Goal: Task Accomplishment & Management: Manage account settings

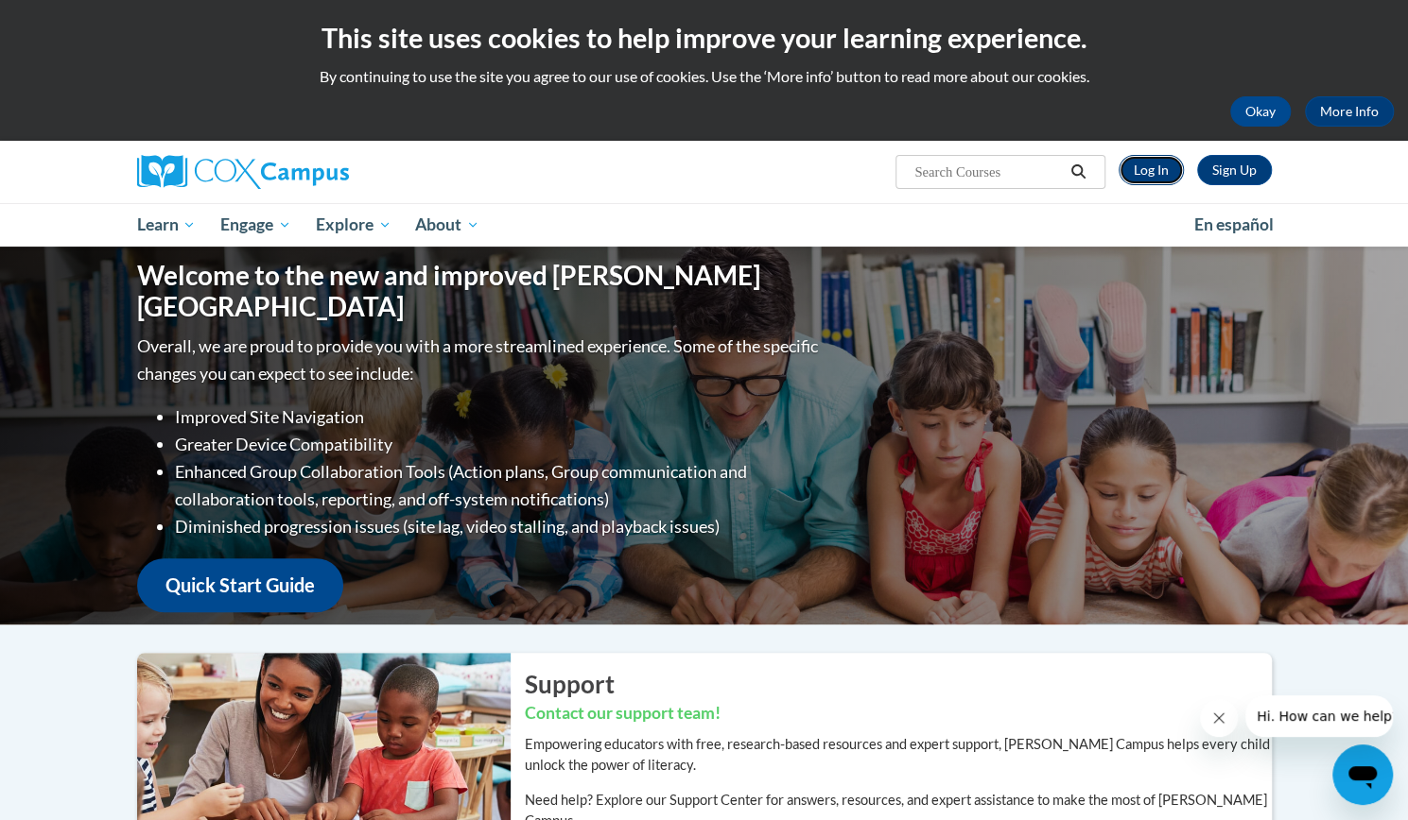
click at [1153, 168] on link "Log In" at bounding box center [1150, 170] width 65 height 30
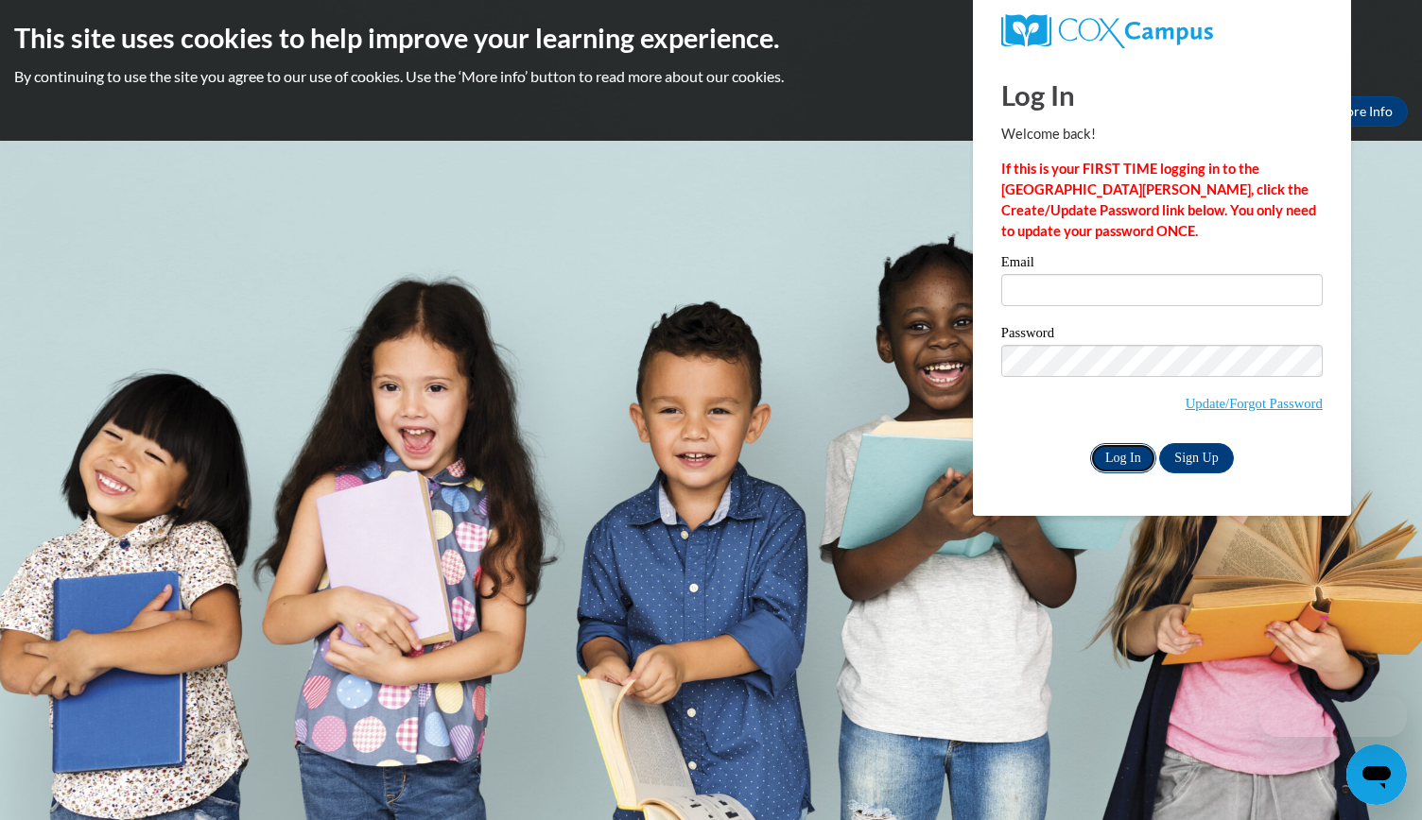
click at [1112, 458] on input "Log In" at bounding box center [1123, 458] width 66 height 30
type input "sarahjenkins@bcesc.org"
click at [1114, 460] on input "Log In" at bounding box center [1123, 458] width 66 height 30
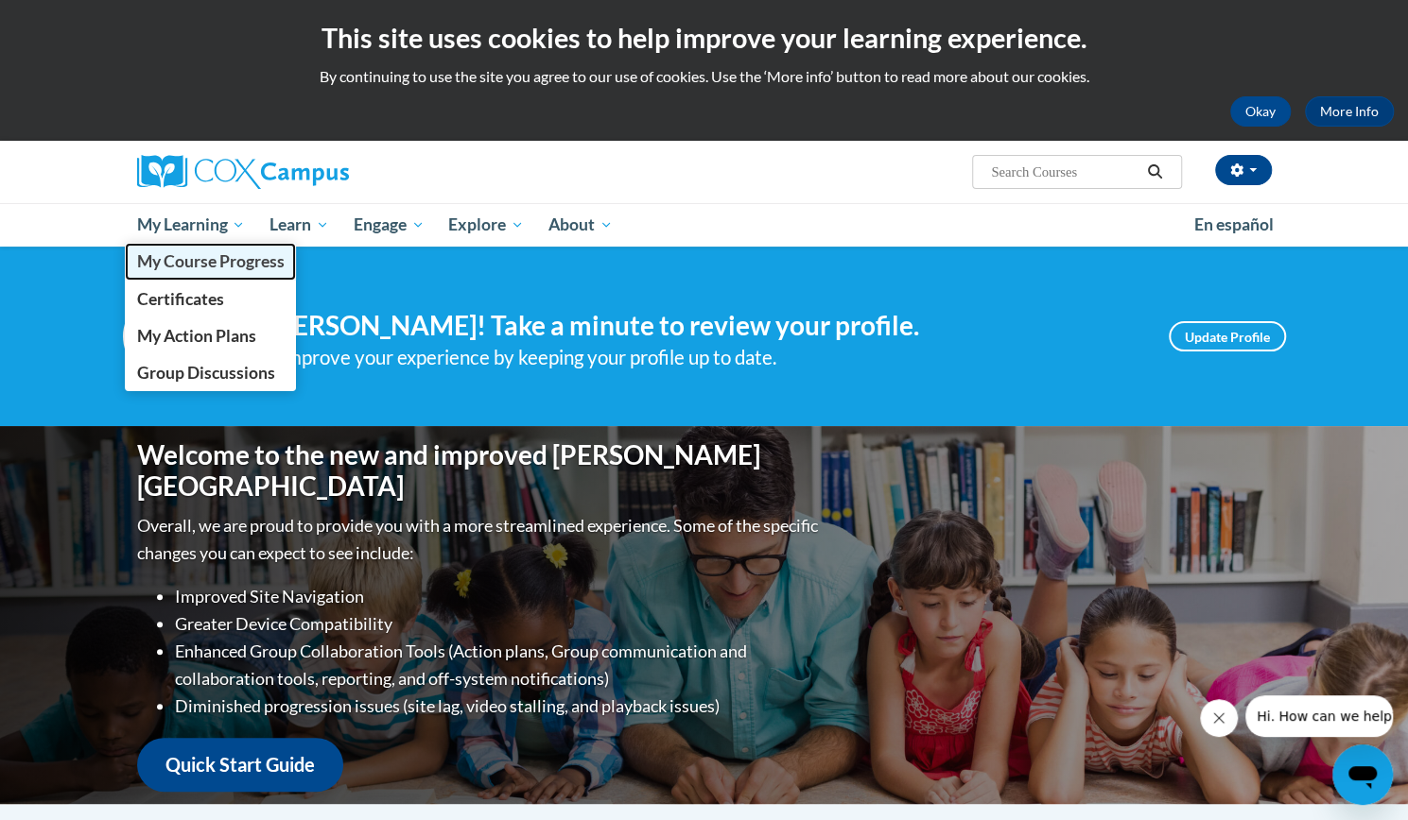
click at [216, 266] on span "My Course Progress" at bounding box center [209, 261] width 147 height 20
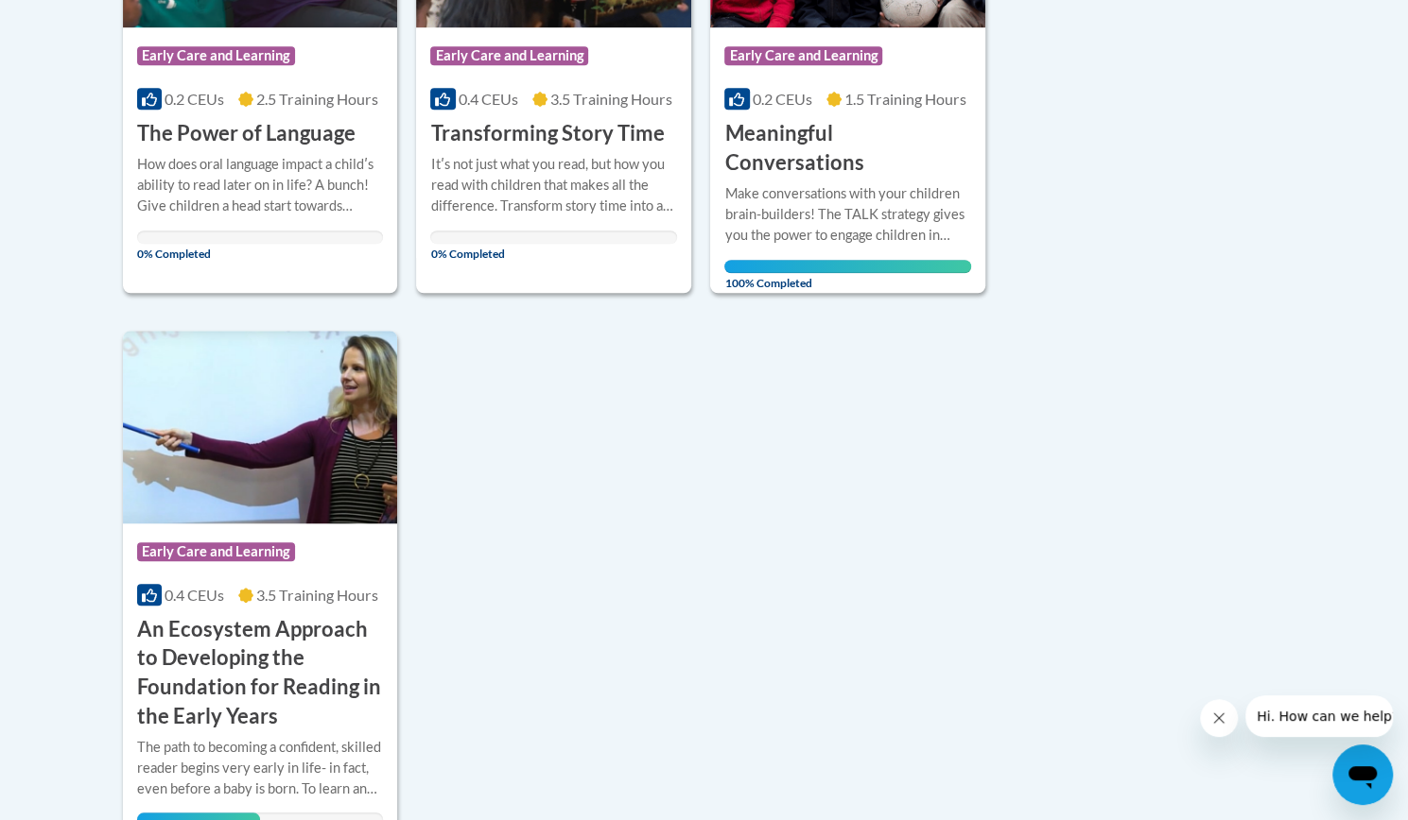
scroll to position [654, 0]
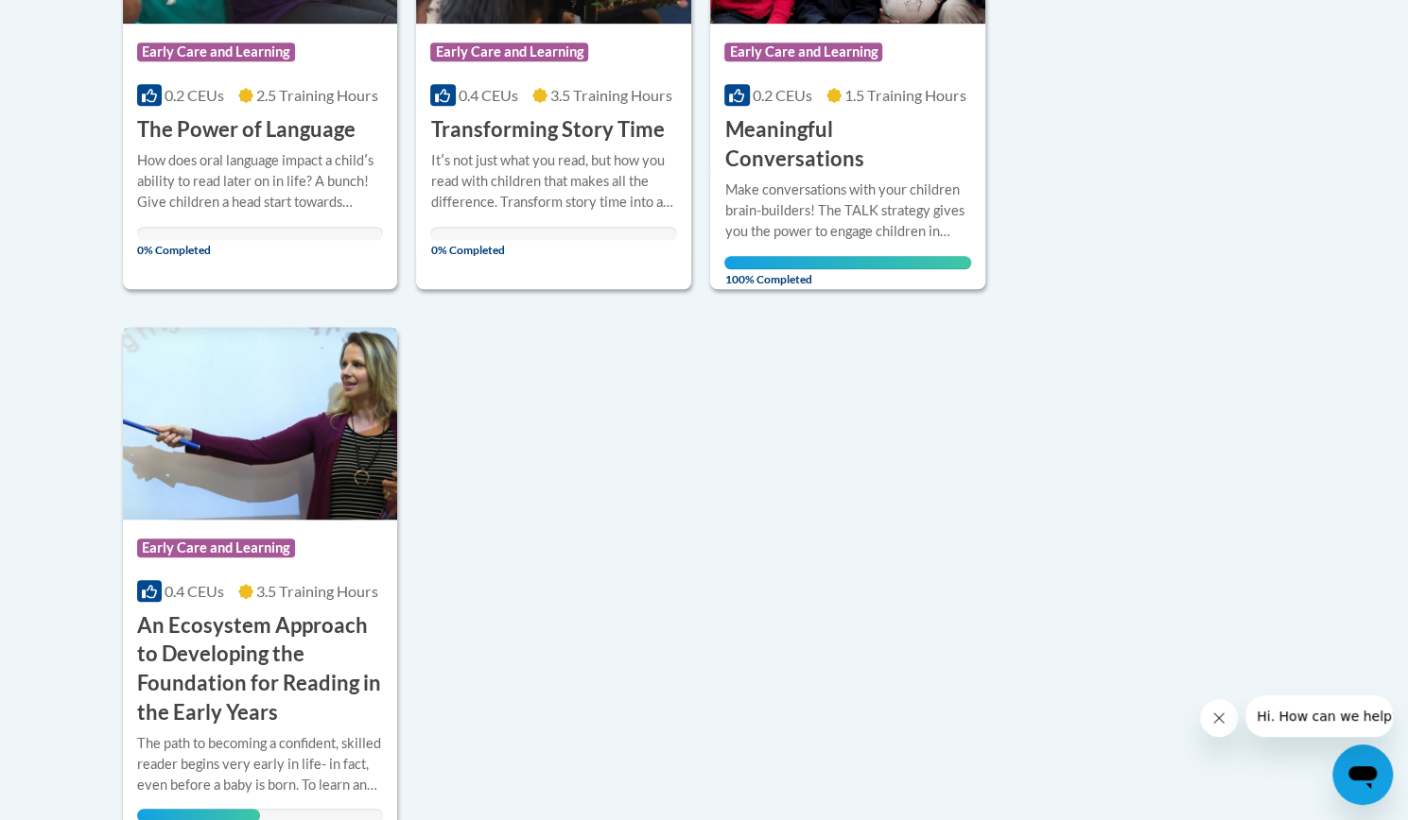
click at [246, 575] on div "Course Category: Early Care and Learning 0.4 CEUs 3.5 Training Hours COURSE An …" at bounding box center [260, 624] width 275 height 208
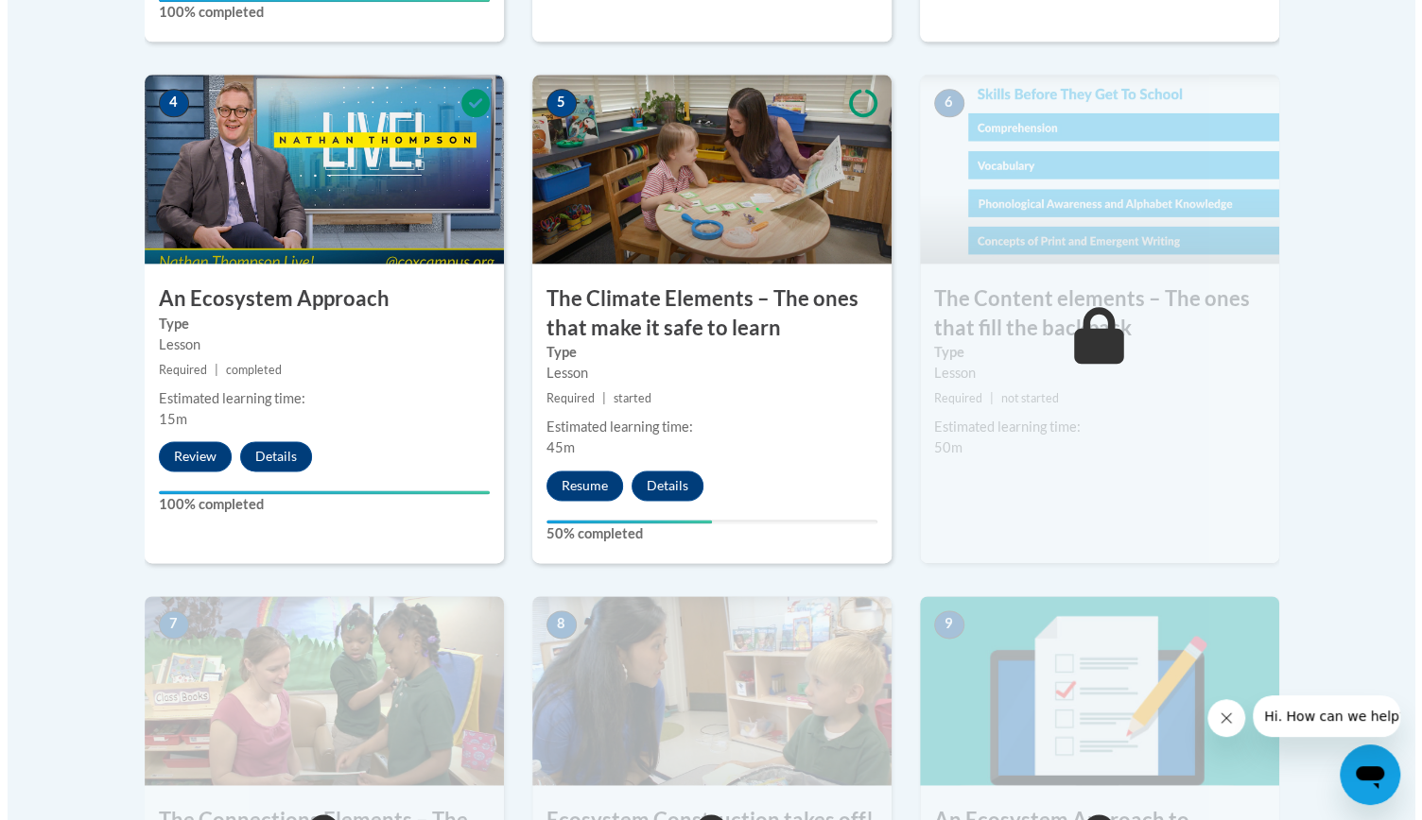
scroll to position [1204, 0]
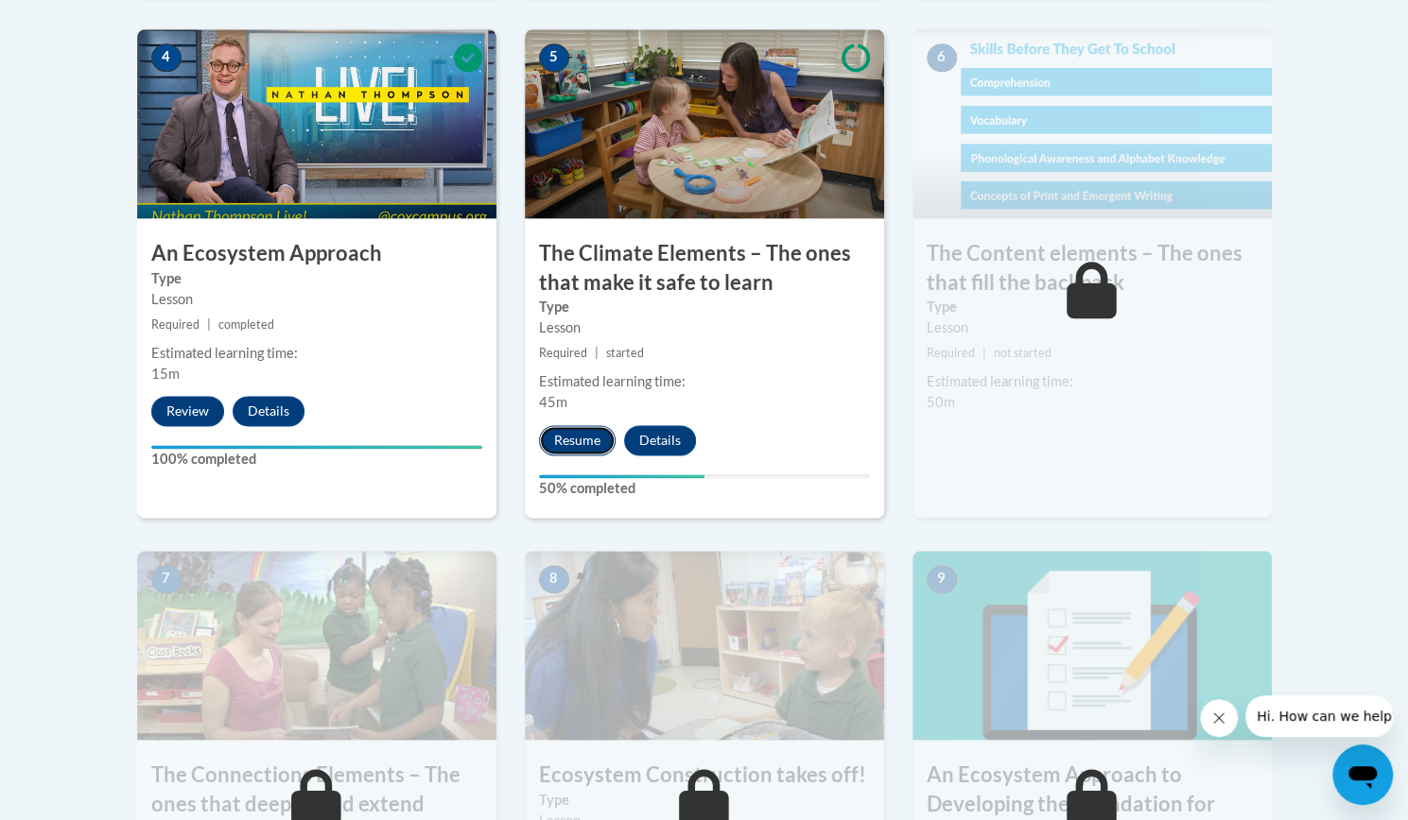
click at [560, 440] on button "Resume" at bounding box center [577, 440] width 77 height 30
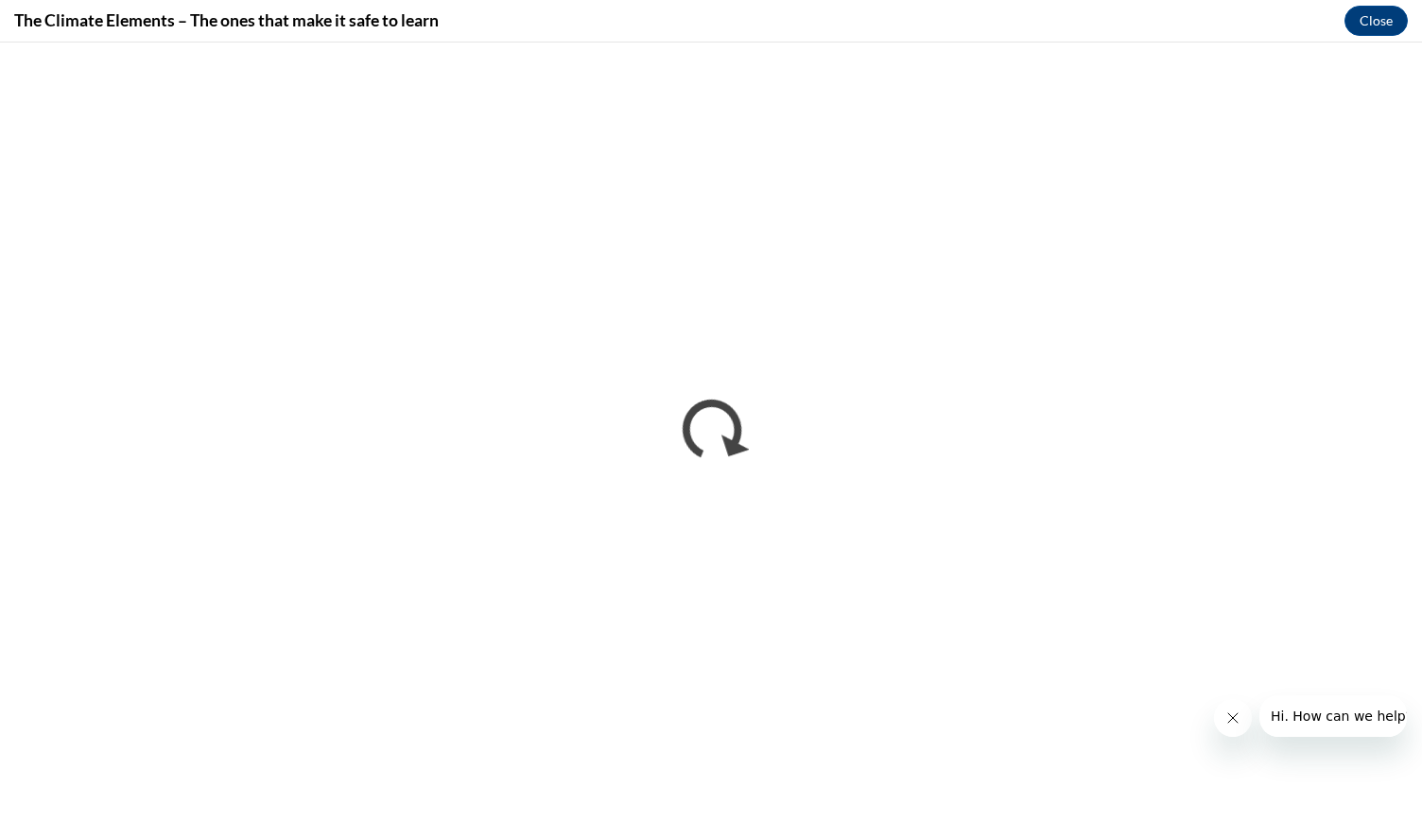
scroll to position [0, 0]
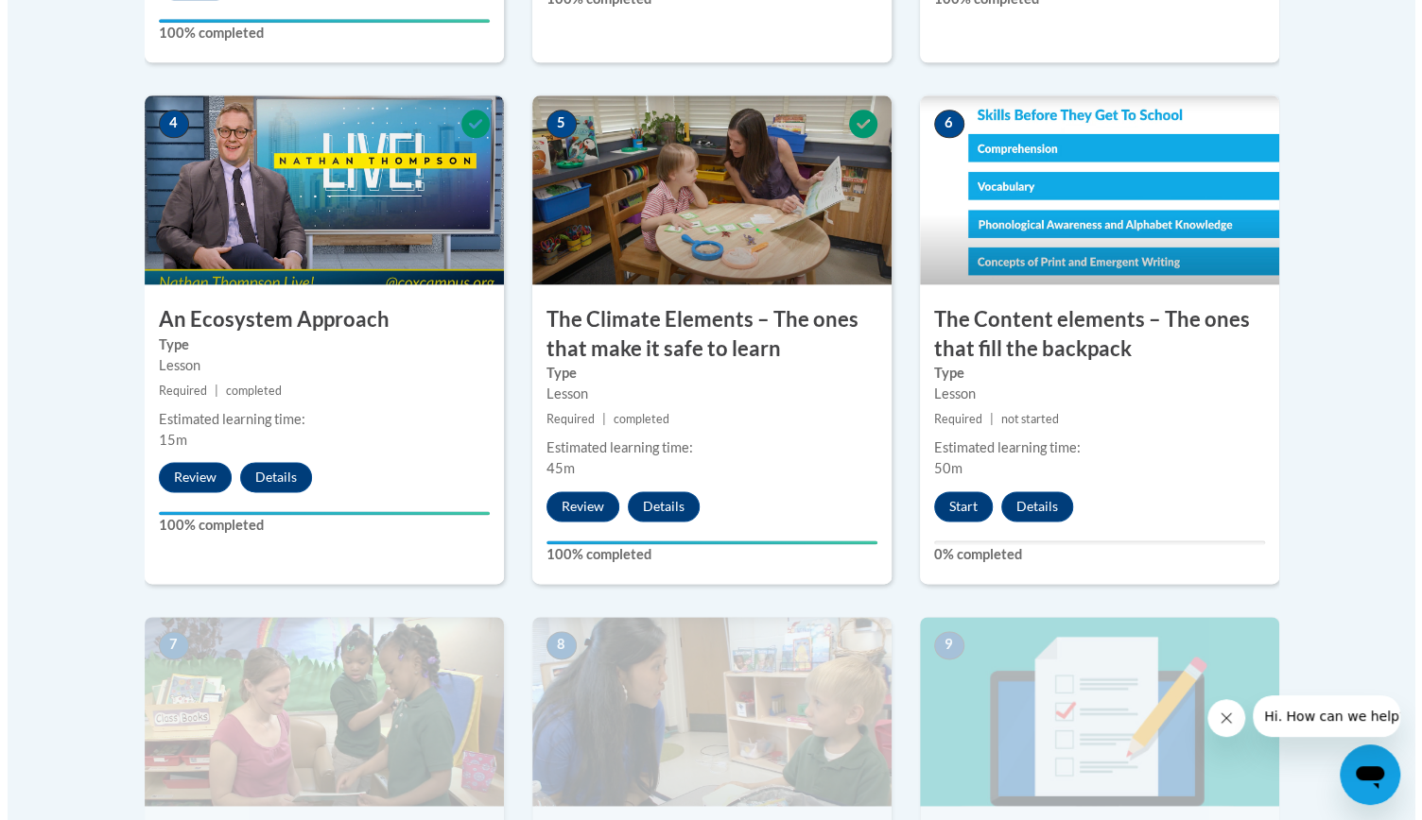
scroll to position [1143, 0]
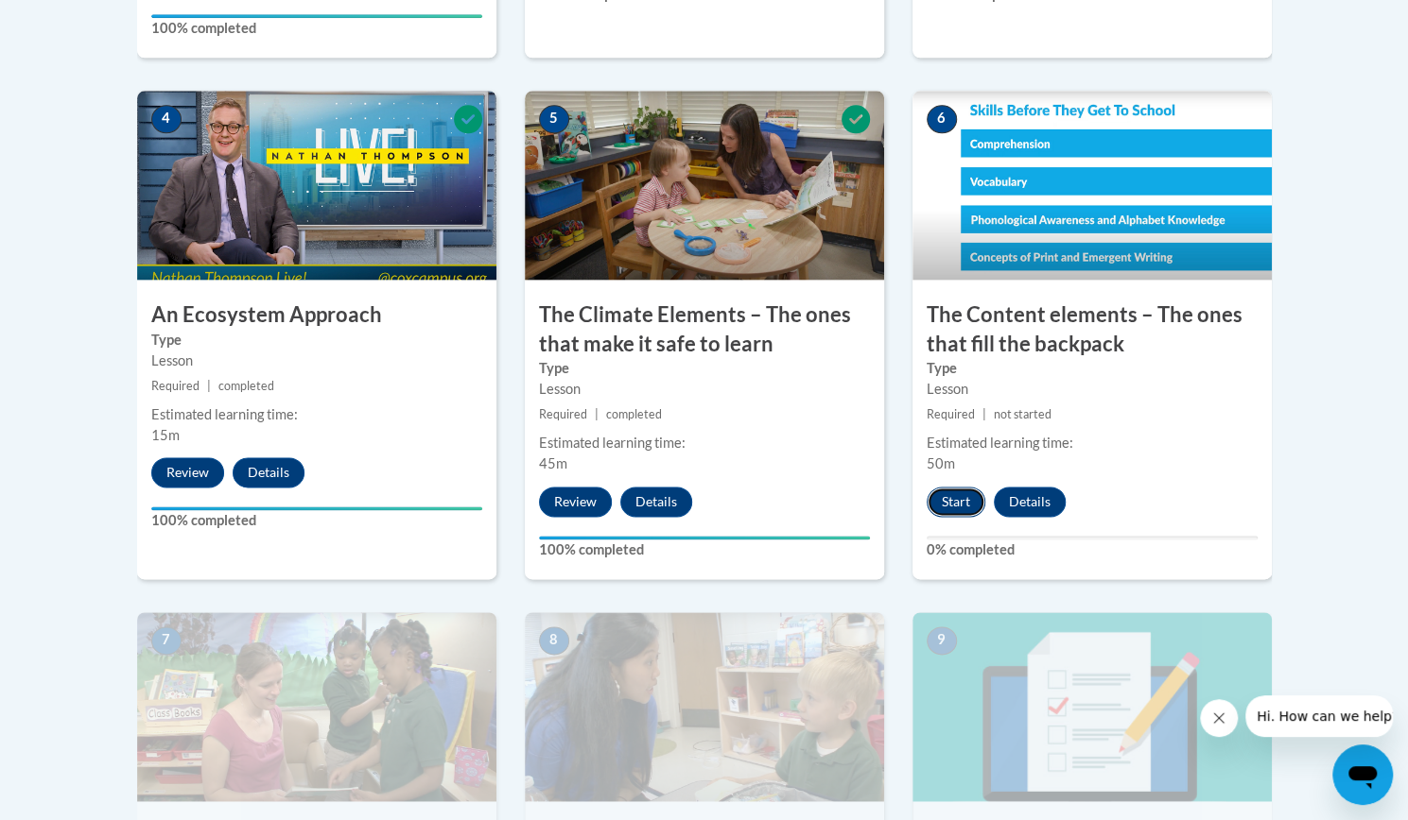
click at [941, 491] on button "Start" at bounding box center [955, 502] width 59 height 30
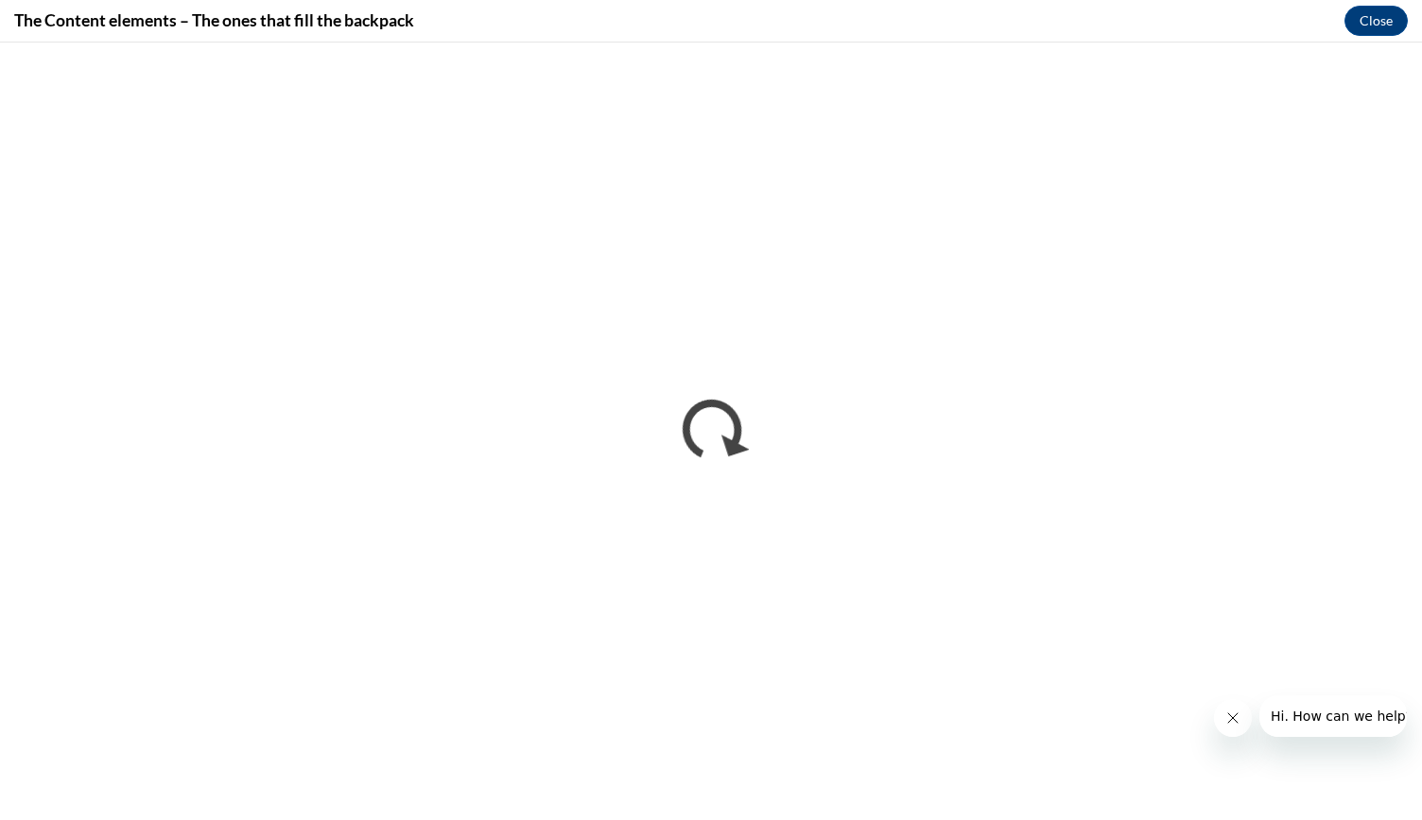
scroll to position [0, 0]
